Goal: Task Accomplishment & Management: Use online tool/utility

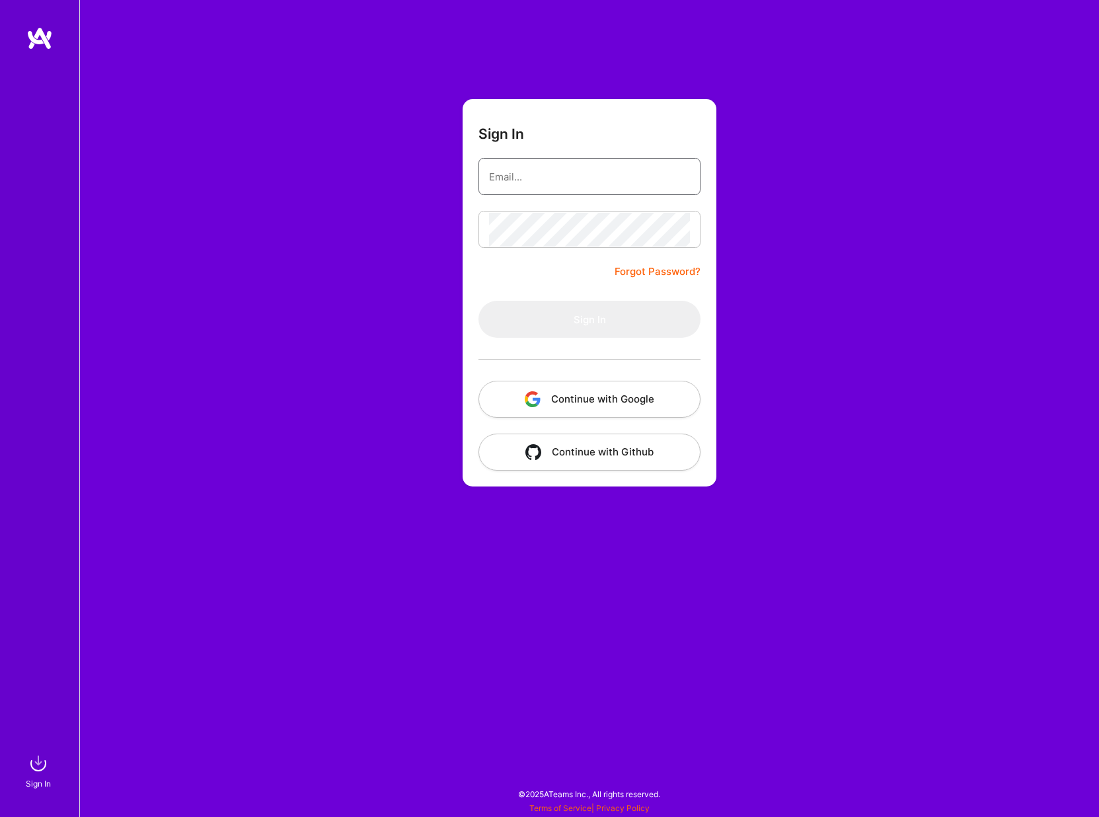
type input "[EMAIL_ADDRESS][DOMAIN_NAME]"
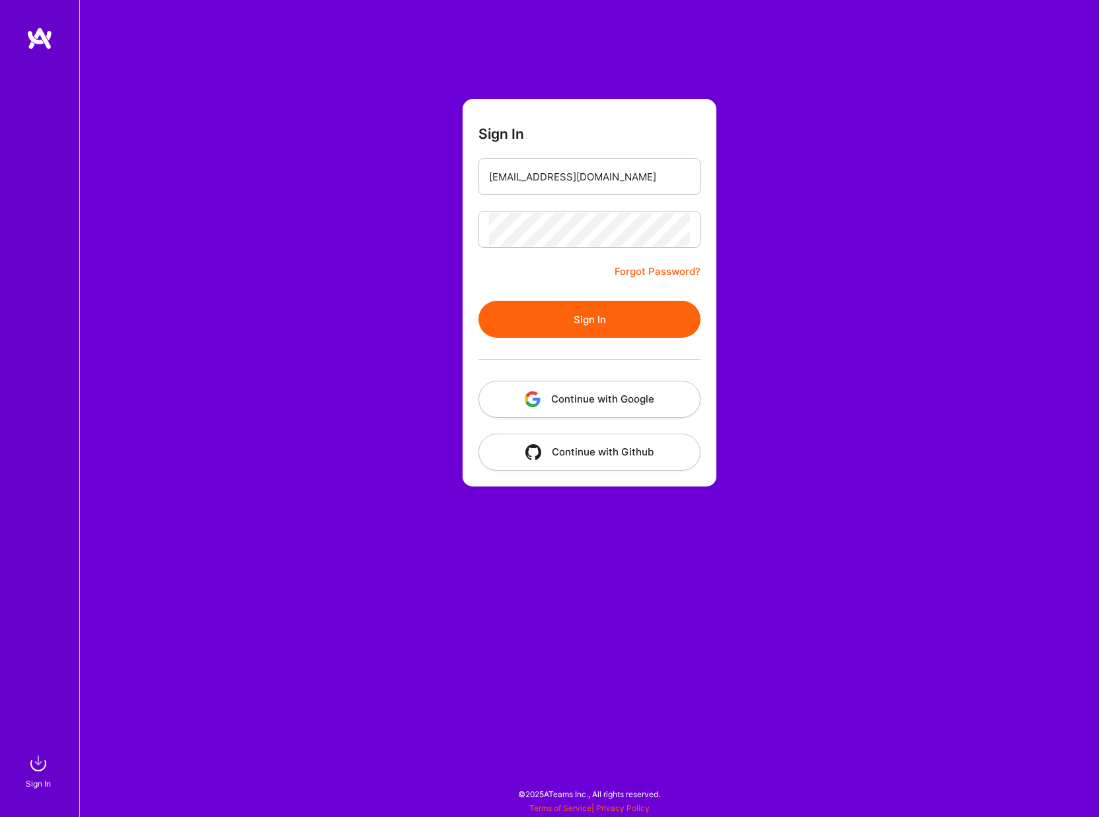
click at [507, 307] on button "Sign In" at bounding box center [590, 319] width 222 height 37
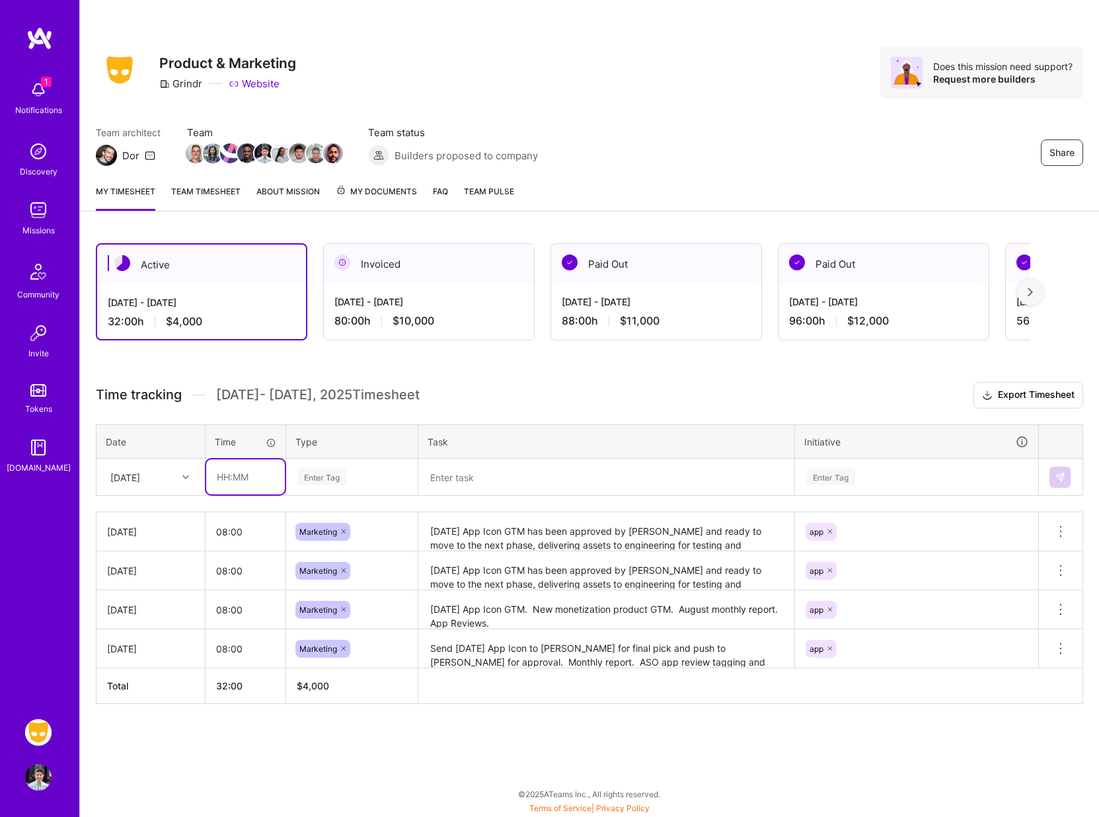
click at [235, 481] on input "text" at bounding box center [245, 476] width 79 height 35
type input "08:00"
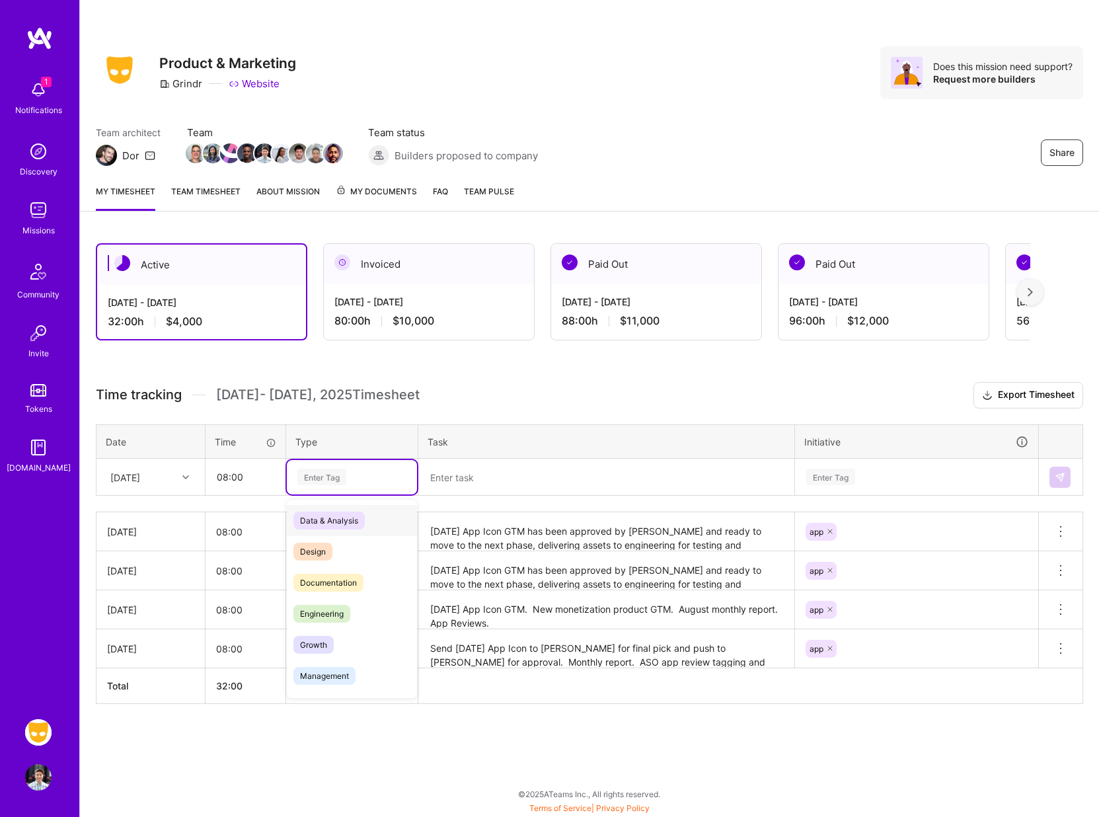
click at [319, 482] on div "Enter Tag" at bounding box center [321, 477] width 49 height 20
click at [320, 675] on span "Marketing" at bounding box center [319, 675] width 51 height 18
click at [453, 477] on textarea at bounding box center [607, 477] width 374 height 34
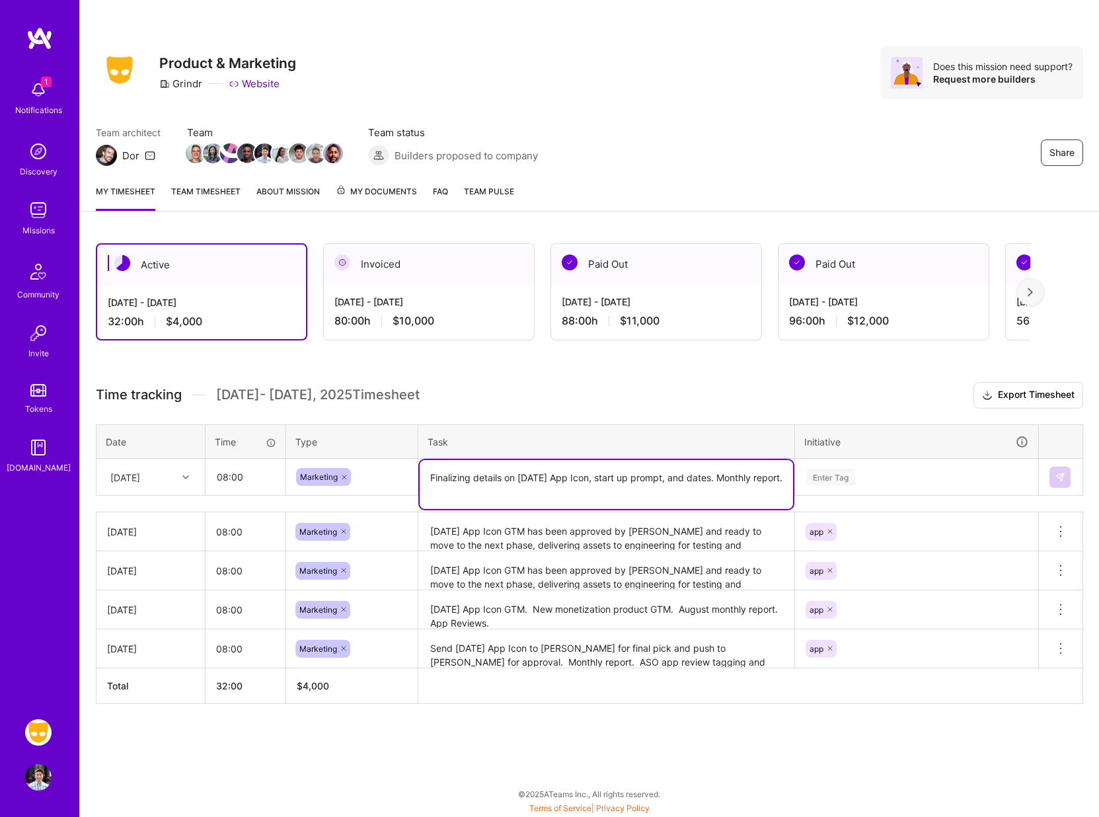
click at [727, 529] on textarea "[DATE] App Icon GTM has been approved by [PERSON_NAME] and ready to move to the…" at bounding box center [607, 532] width 374 height 36
click at [508, 483] on textarea "Finalizing details on Halloween App Icon, start up prompt, and dates. Monthly r…" at bounding box center [607, 484] width 374 height 49
click at [493, 490] on textarea "Finalizing details on Halloween App Icon, start up prompt, and dates. Monthly r…" at bounding box center [607, 484] width 374 height 49
type textarea "Finalizing details on Halloween App Icon, start up prompt, and dates. Monthly r…"
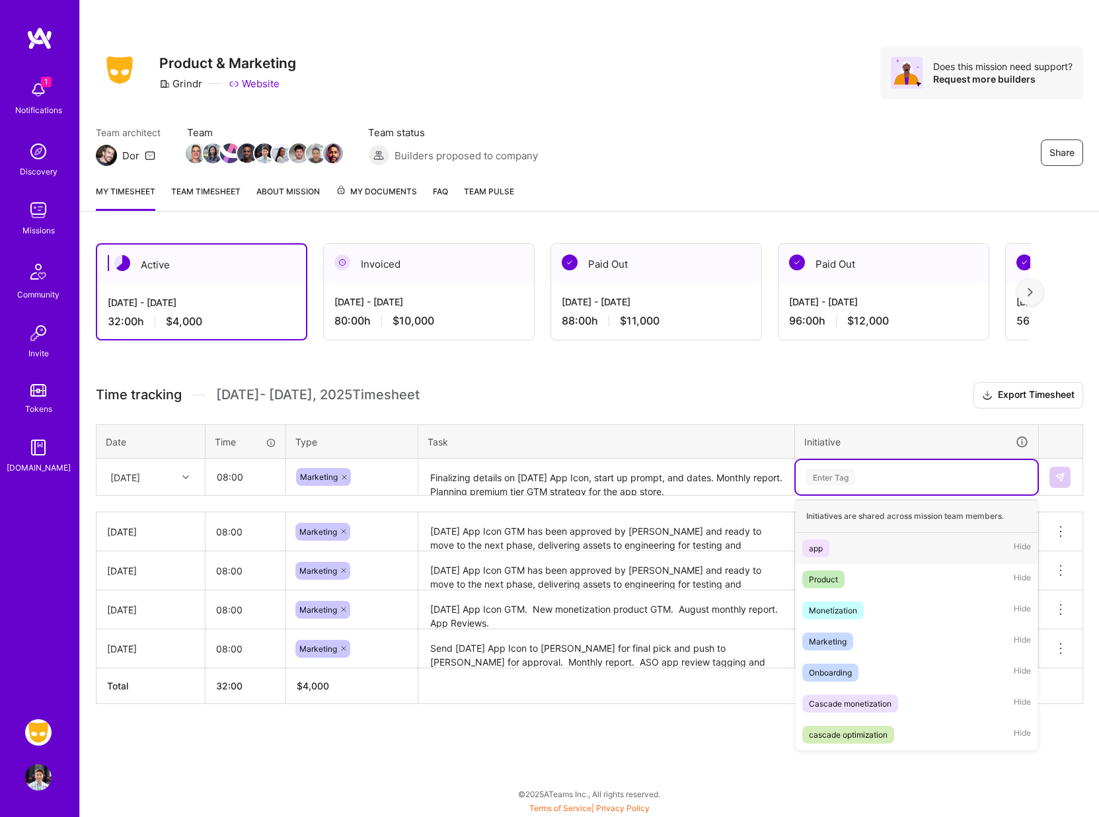
click at [830, 481] on div "Enter Tag" at bounding box center [831, 477] width 49 height 20
click at [820, 545] on div "app" at bounding box center [816, 548] width 14 height 14
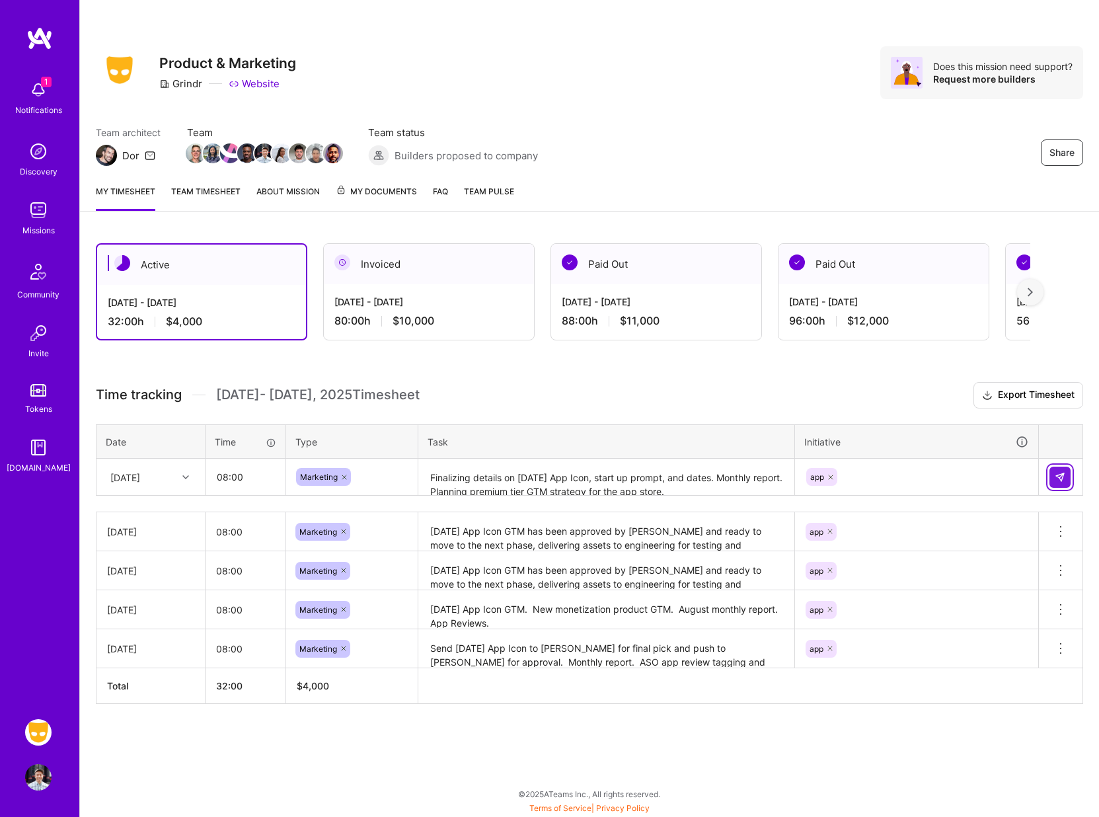
click at [1069, 477] on button at bounding box center [1060, 477] width 21 height 21
